Goal: Navigation & Orientation: Find specific page/section

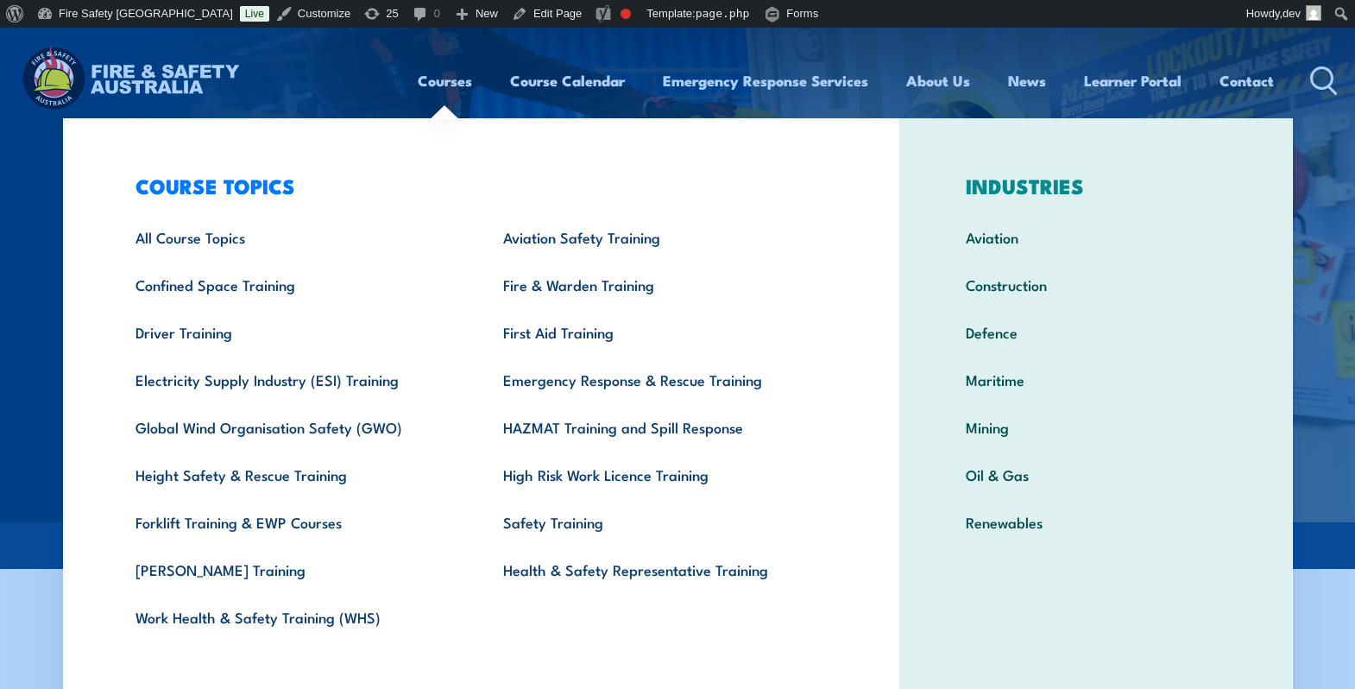
scroll to position [1, 0]
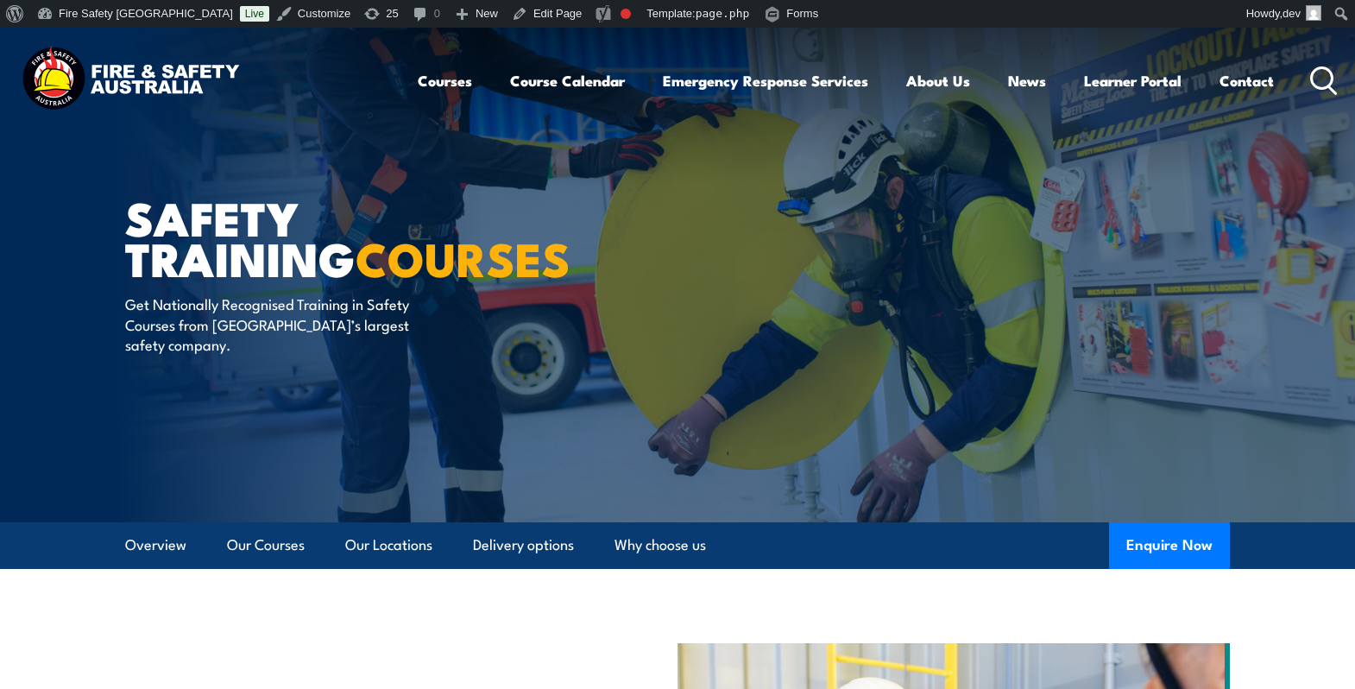
click at [23, 354] on img at bounding box center [677, 275] width 1355 height 494
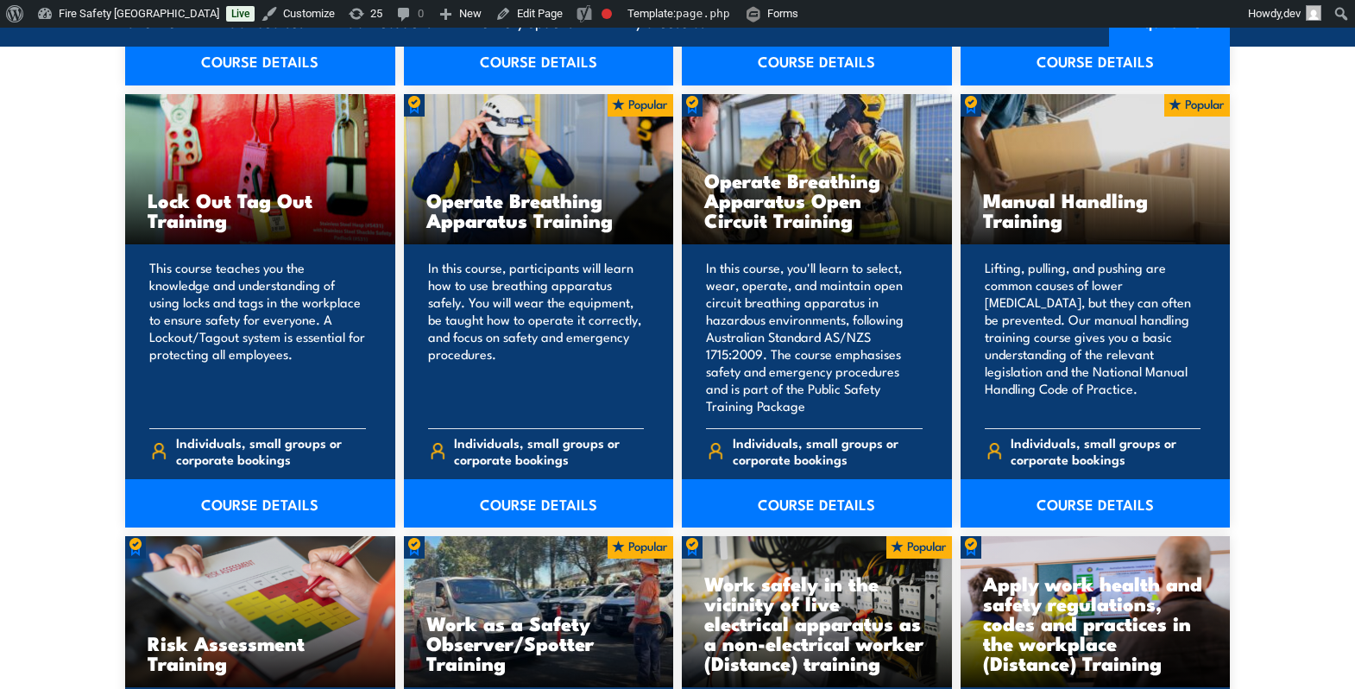
scroll to position [0, 0]
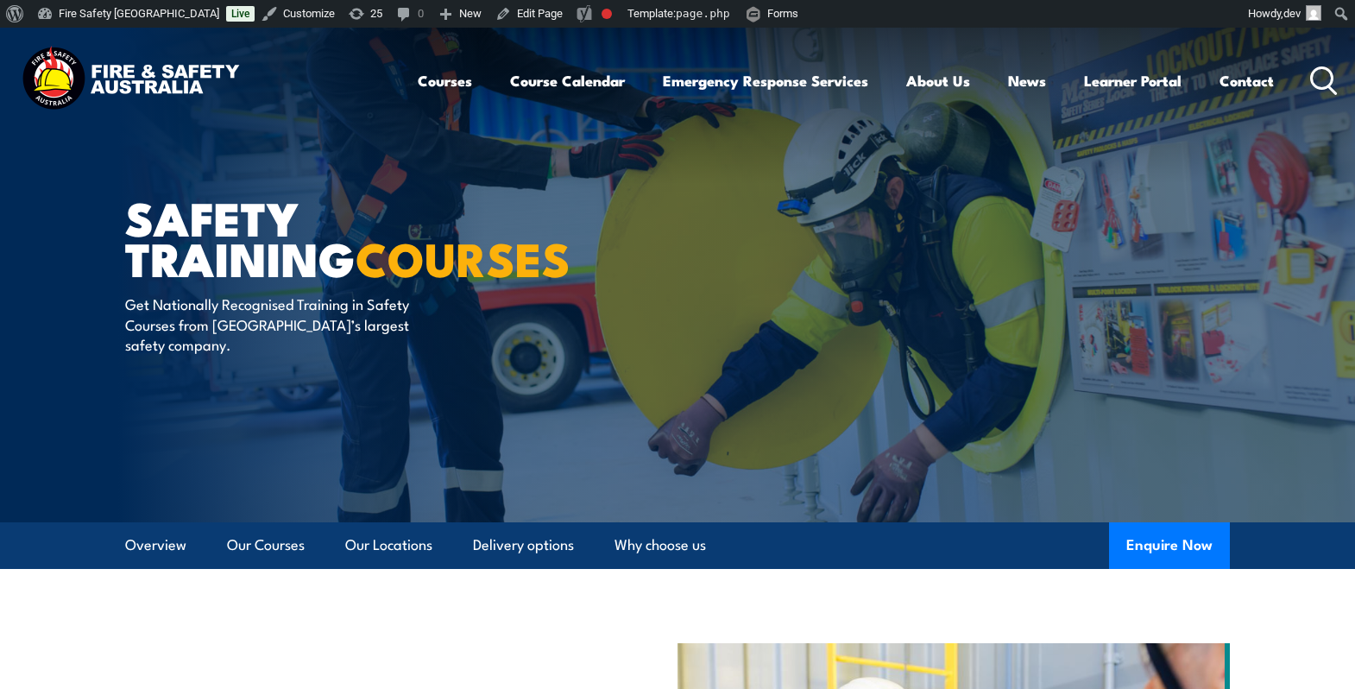
click at [135, 89] on img at bounding box center [130, 80] width 226 height 74
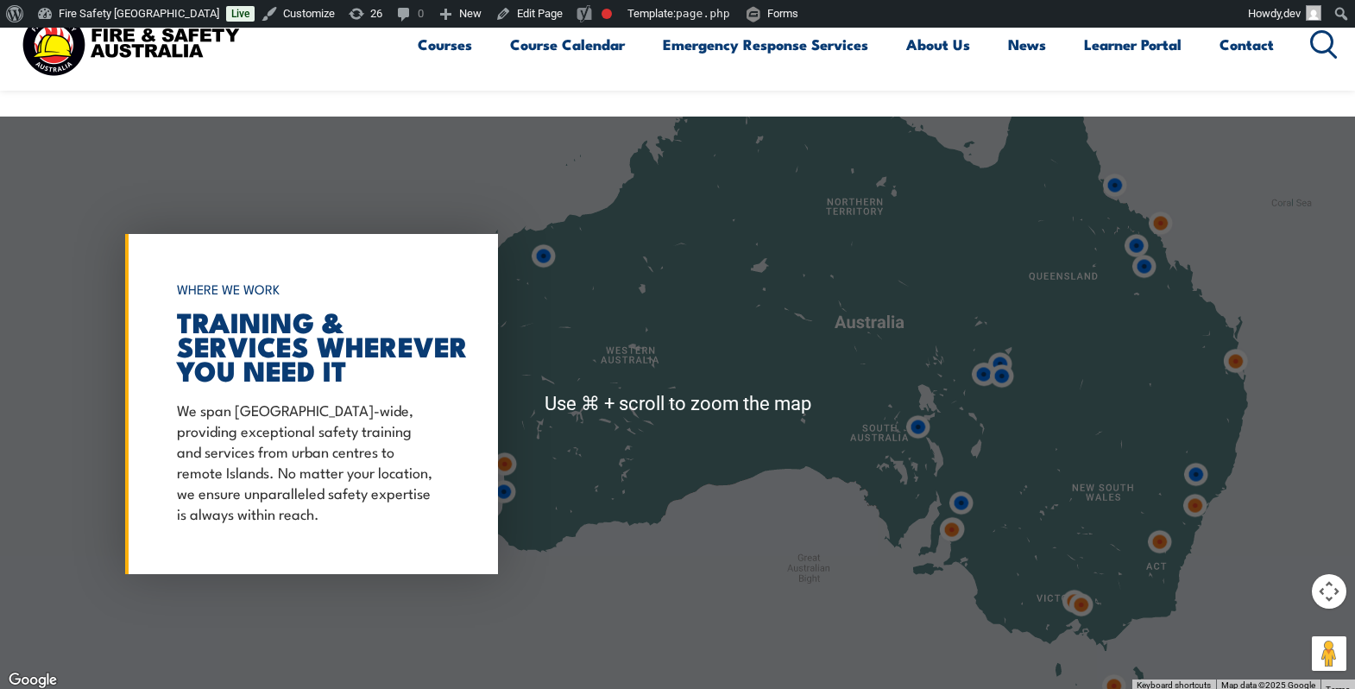
scroll to position [1280, 0]
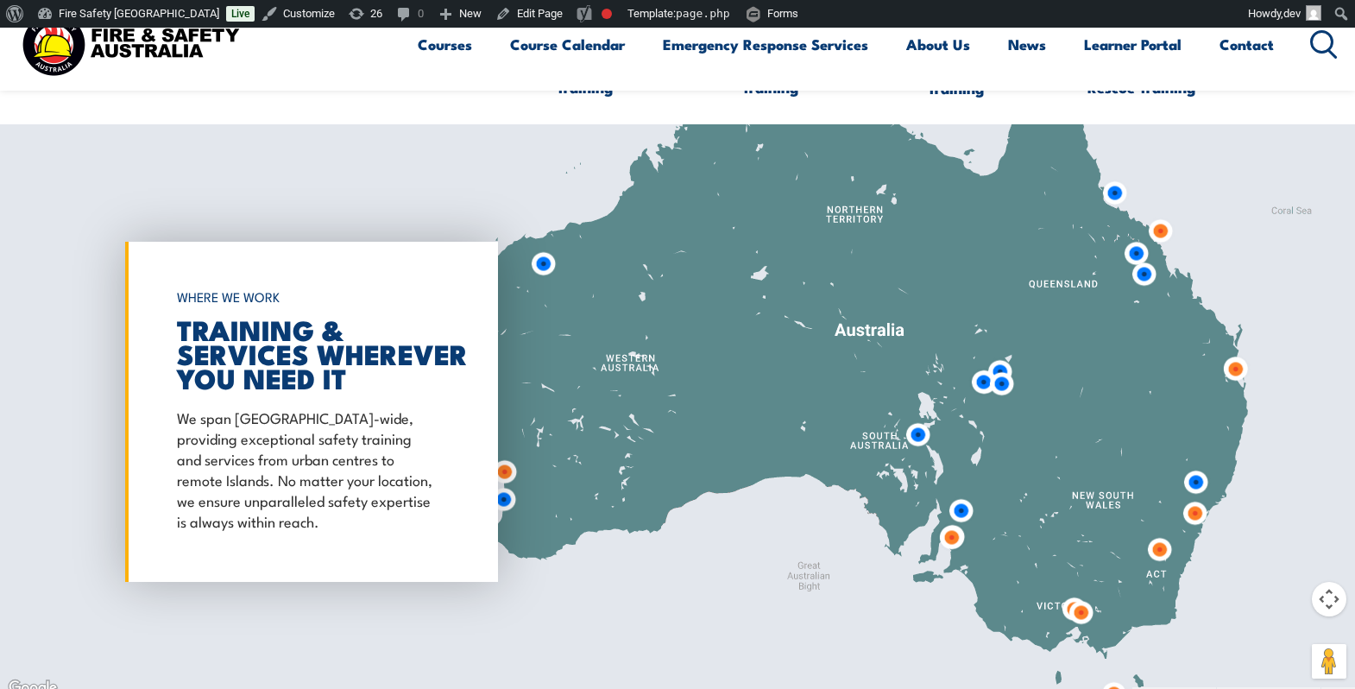
click at [950, 540] on img at bounding box center [951, 537] width 32 height 32
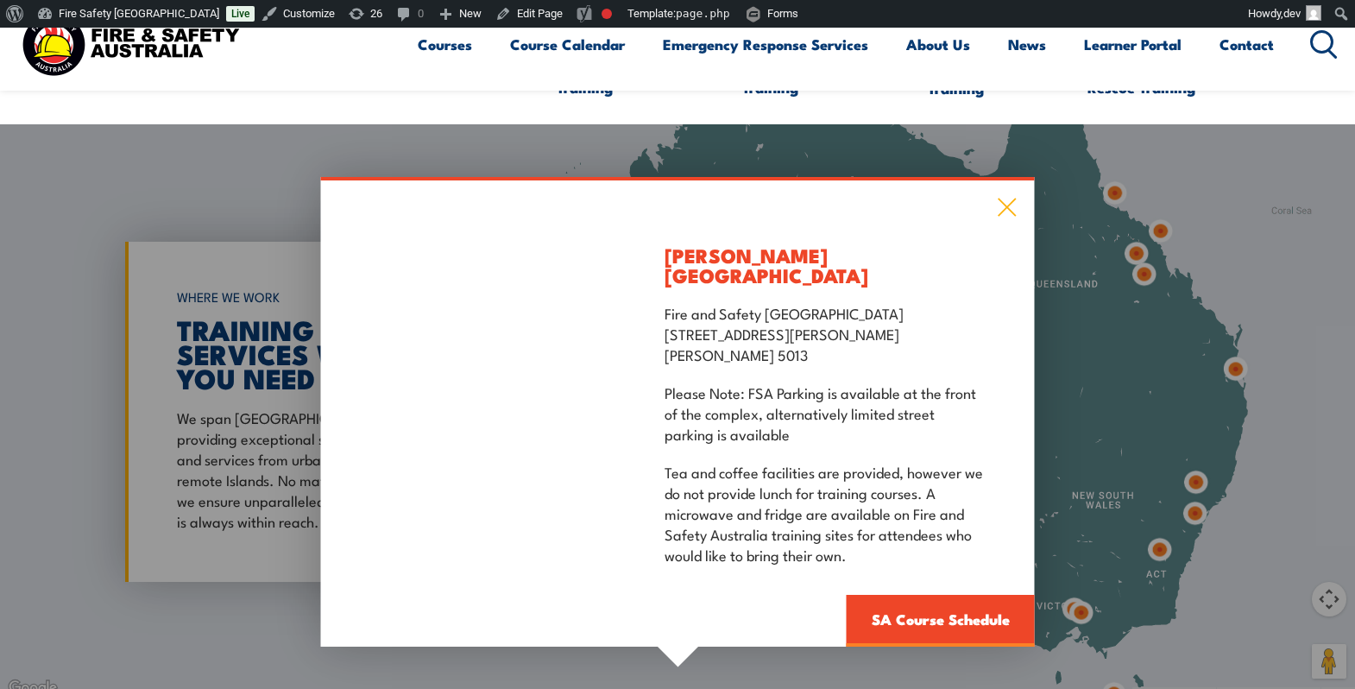
click at [1012, 217] on icon at bounding box center [1007, 207] width 20 height 19
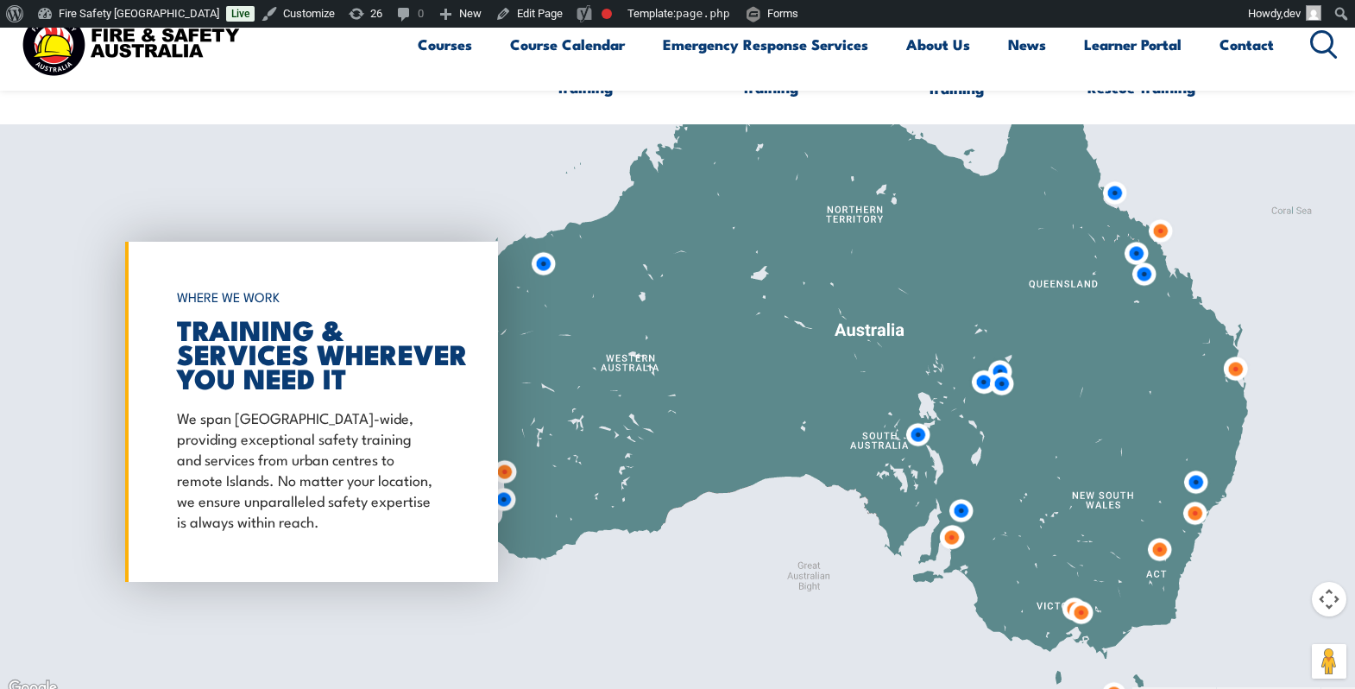
click at [1159, 543] on img at bounding box center [1159, 549] width 32 height 32
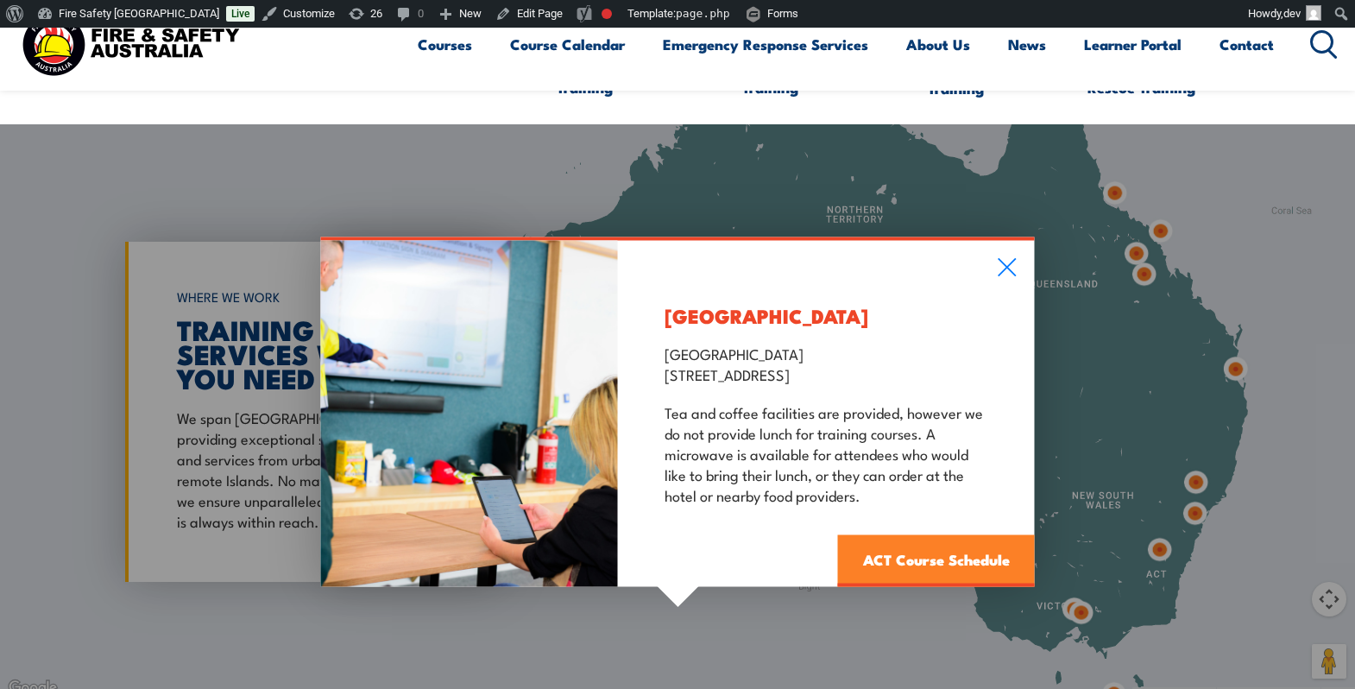
click at [887, 562] on link "ACT Course Schedule" at bounding box center [936, 560] width 197 height 52
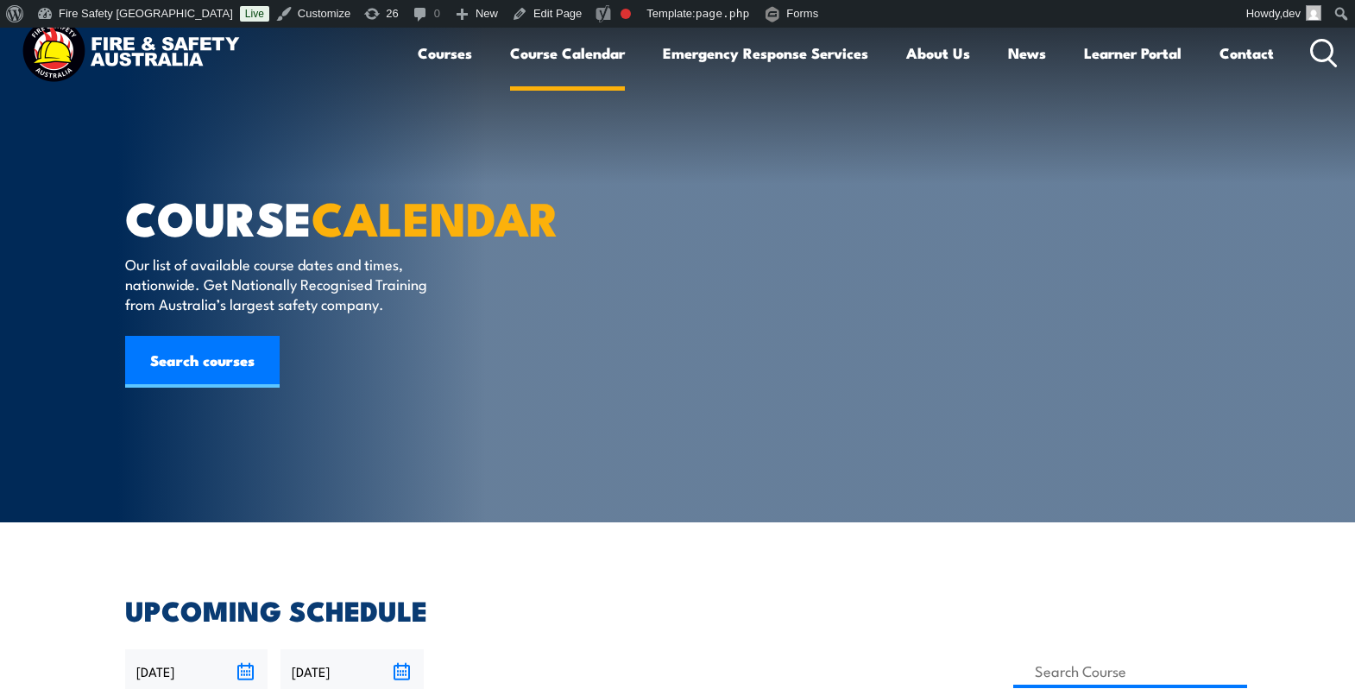
click at [545, 54] on link "Course Calendar" at bounding box center [567, 53] width 115 height 46
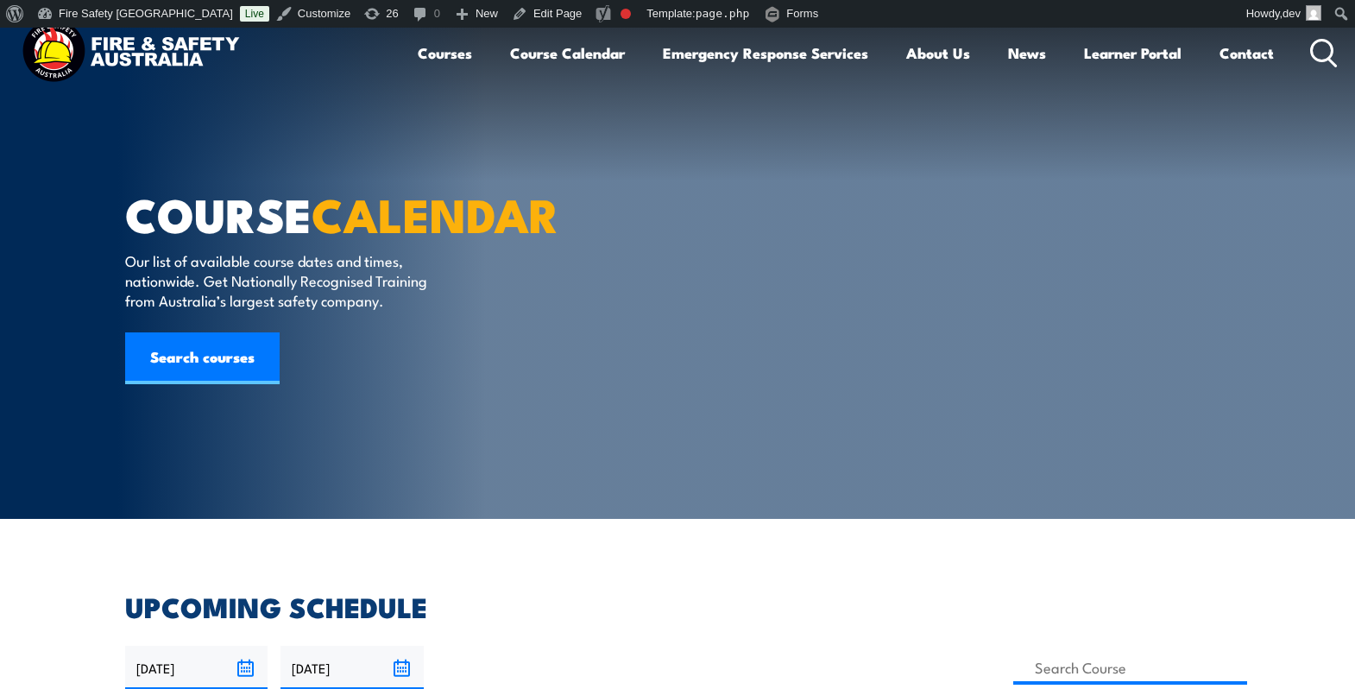
scroll to position [4, 0]
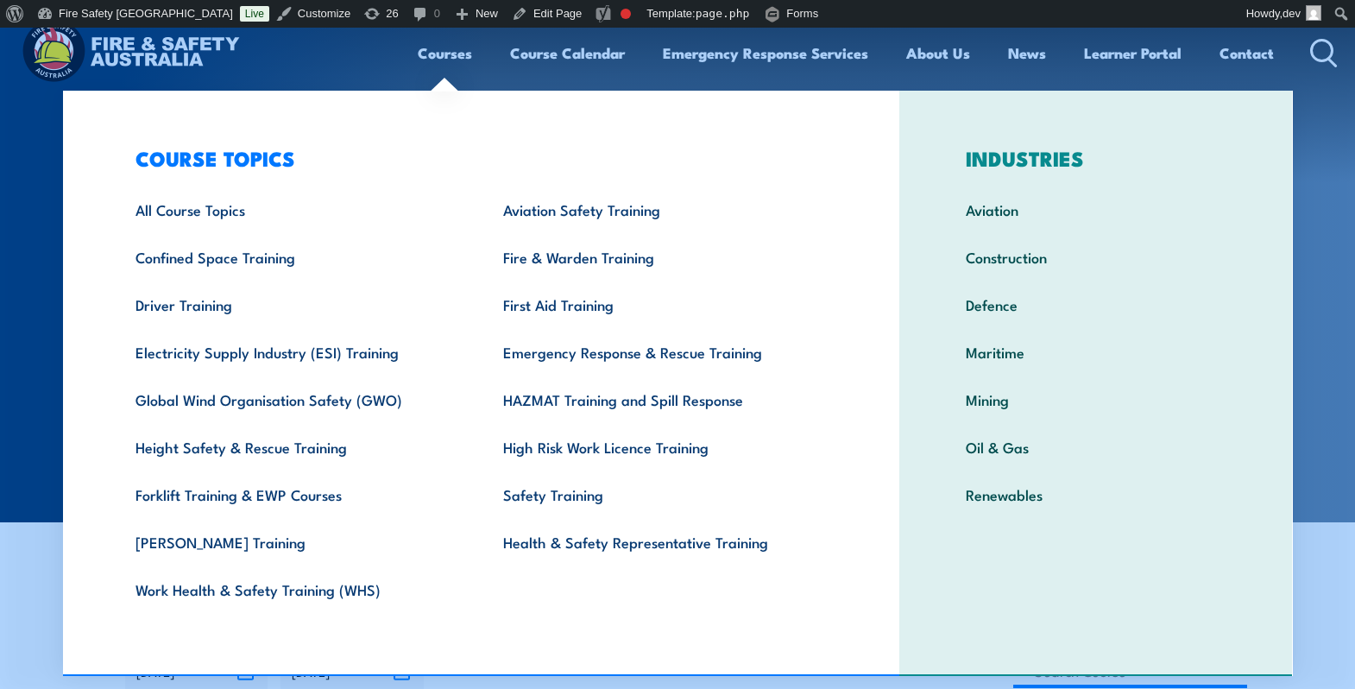
click at [443, 60] on link "Courses" at bounding box center [445, 53] width 54 height 46
